Goal: Information Seeking & Learning: Learn about a topic

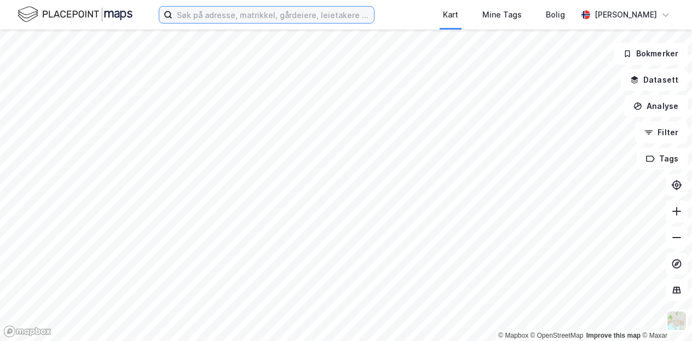
click at [242, 15] on input at bounding box center [272, 15] width 201 height 16
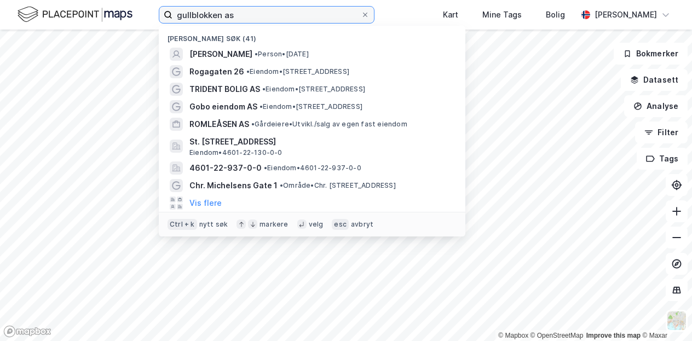
type input "gullblokken as"
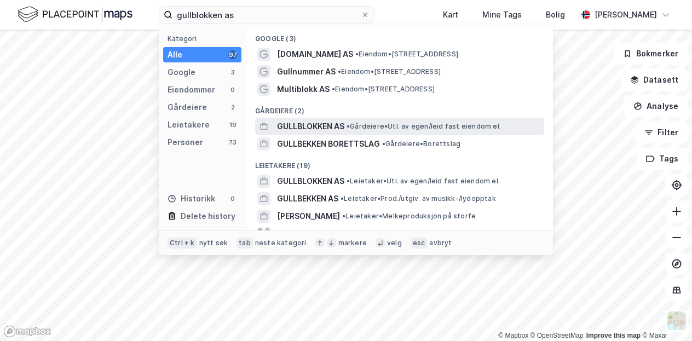
click at [362, 124] on span "• Gårdeiere • Utl. av egen/leid fast eiendom el." at bounding box center [424, 126] width 154 height 9
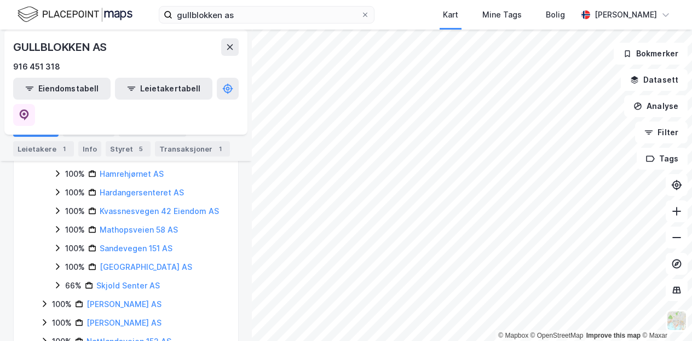
scroll to position [259, 0]
click at [57, 280] on icon at bounding box center [57, 284] width 9 height 9
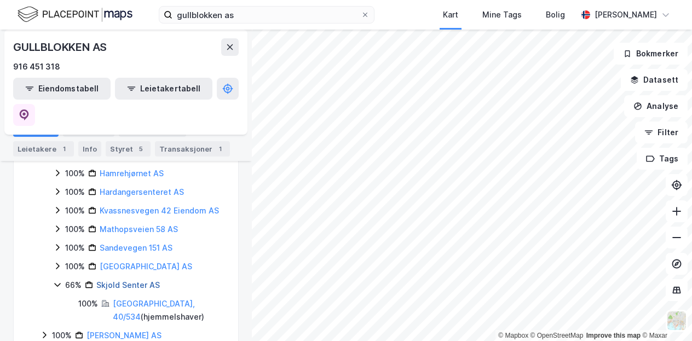
click at [140, 280] on link "Skjold Senter AS" at bounding box center [128, 284] width 64 height 9
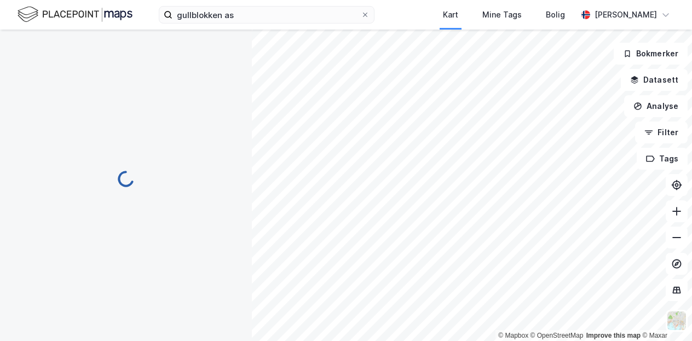
scroll to position [0, 0]
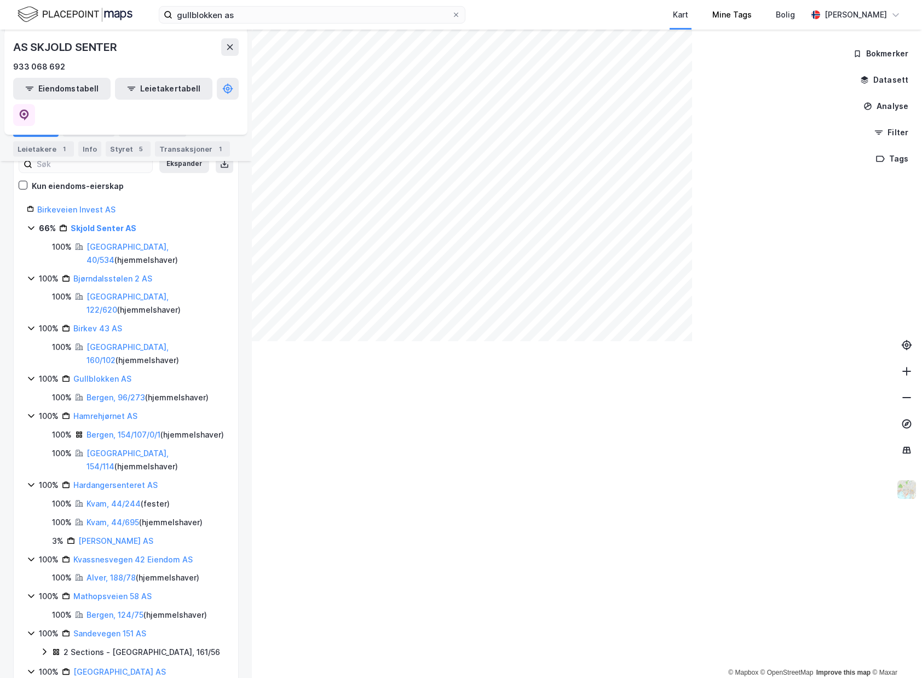
scroll to position [127, 0]
